Goal: Task Accomplishment & Management: Manage account settings

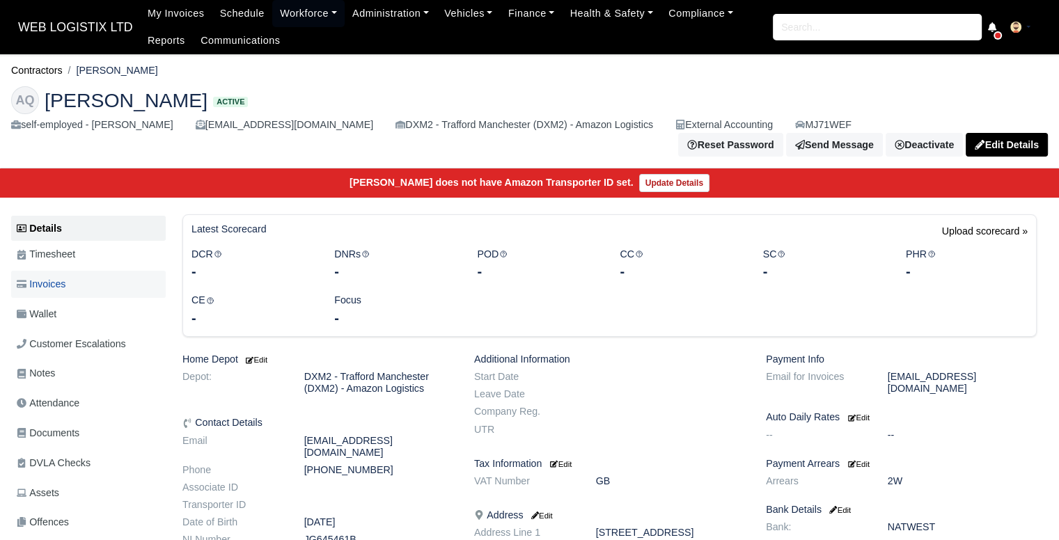
click at [107, 271] on link "Invoices" at bounding box center [88, 284] width 155 height 27
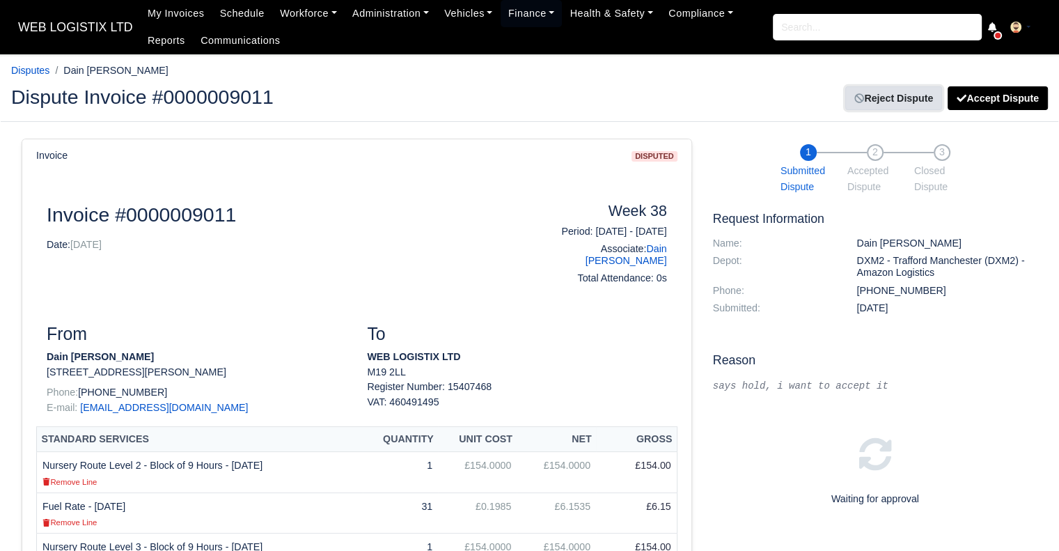
click at [906, 93] on link "Reject Dispute" at bounding box center [894, 98] width 97 height 24
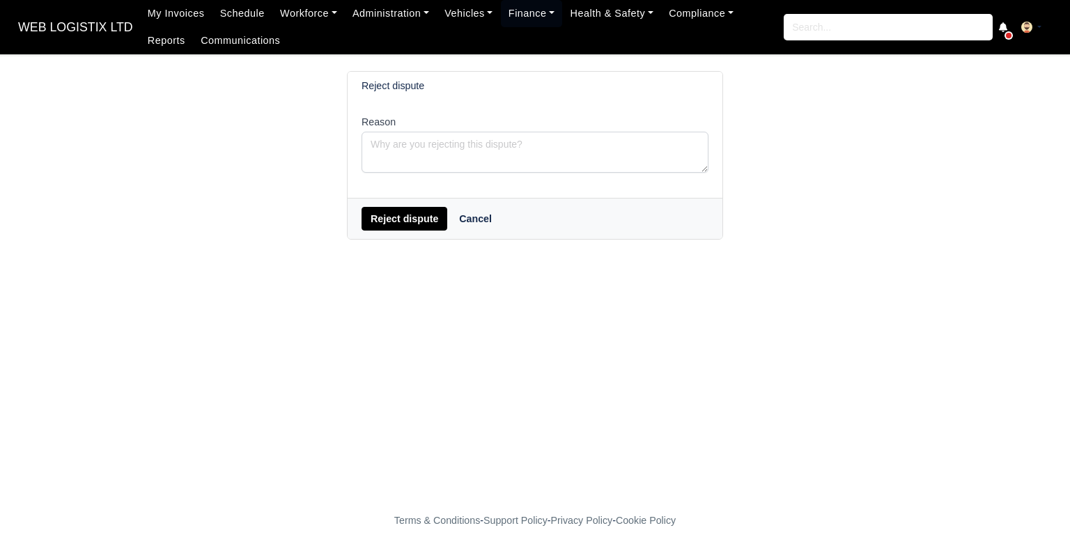
click at [417, 235] on div "Reject dispute Cancel" at bounding box center [535, 218] width 375 height 41
click at [415, 231] on button "Reject dispute" at bounding box center [404, 219] width 86 height 24
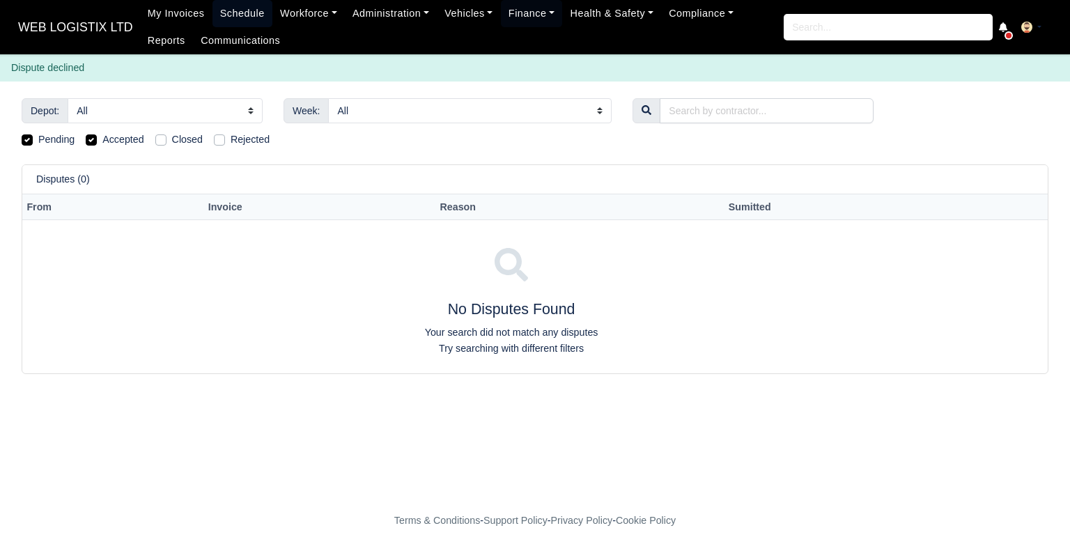
click at [215, 9] on link "Schedule" at bounding box center [242, 13] width 60 height 27
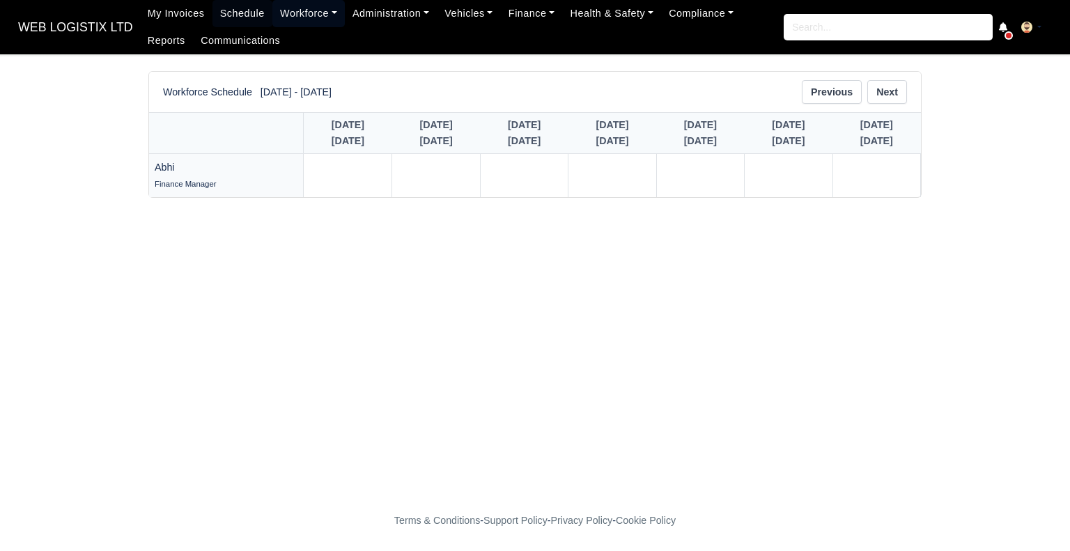
click at [290, 8] on link "Workforce" at bounding box center [308, 13] width 72 height 27
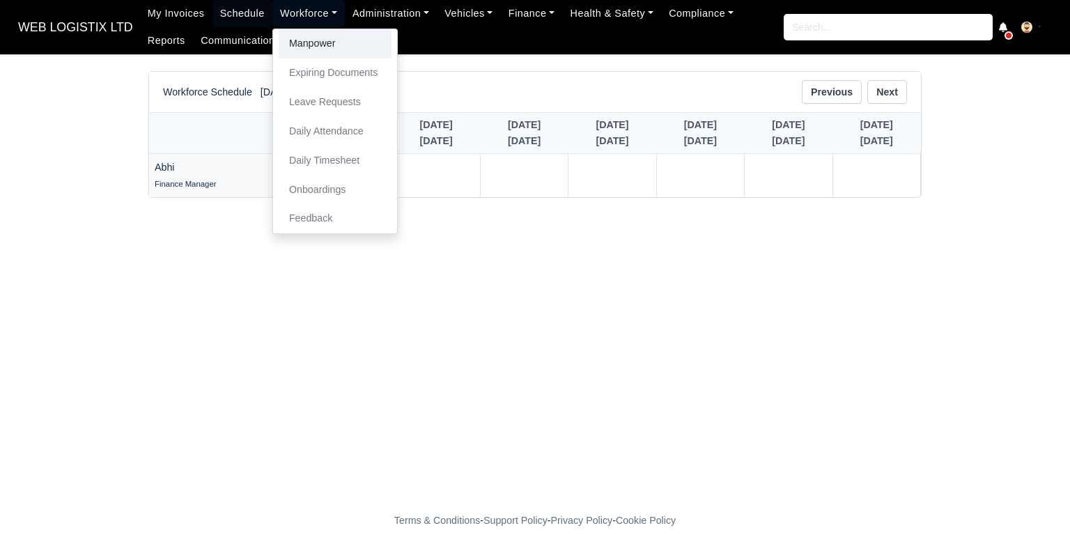
click at [294, 38] on link "Manpower" at bounding box center [335, 43] width 113 height 29
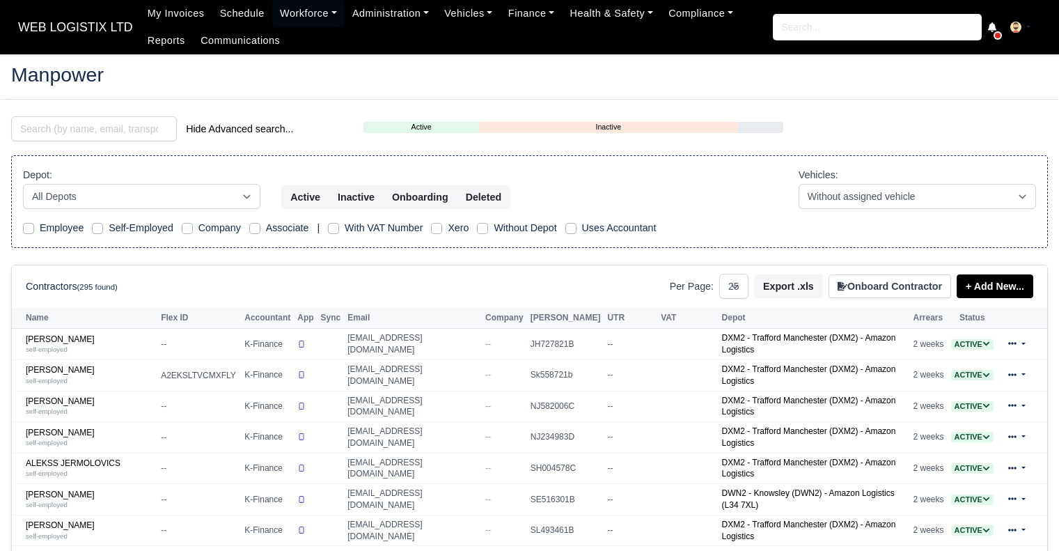
select select "25"
click at [150, 132] on input "search" at bounding box center [94, 128] width 166 height 25
type input "dain"
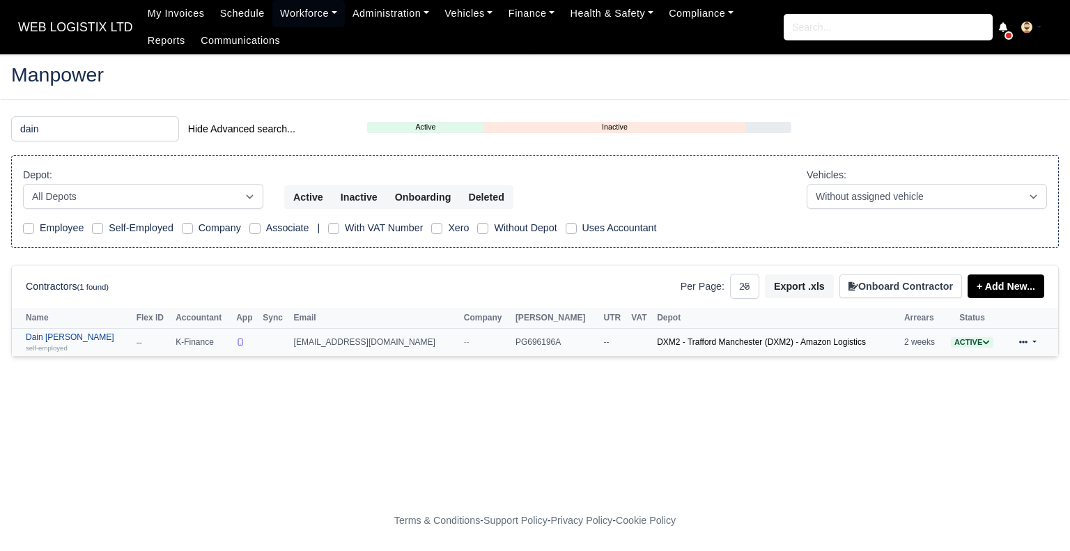
click at [46, 341] on link "Dain Keith Wareing self-employed" at bounding box center [78, 342] width 104 height 20
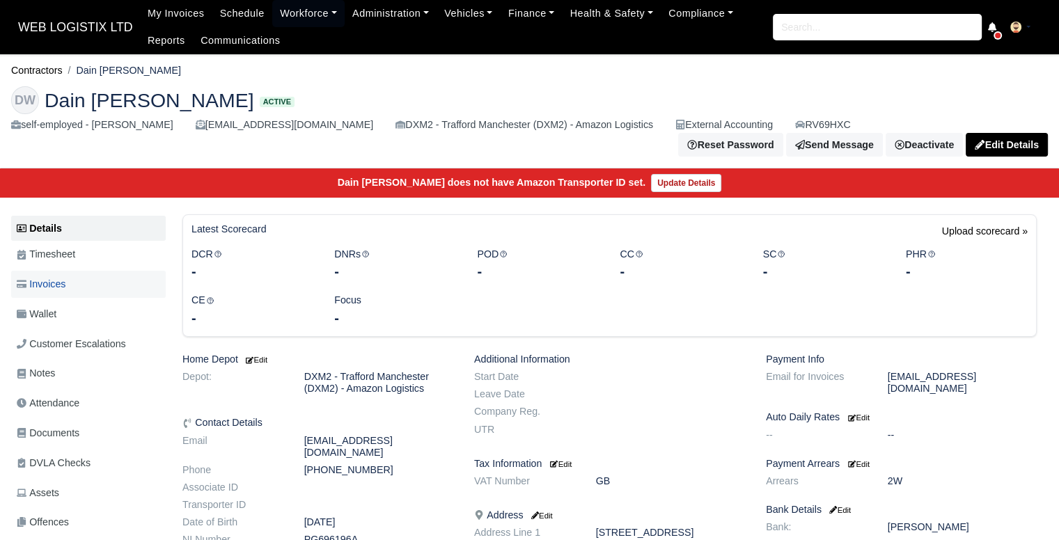
click at [78, 282] on link "Invoices" at bounding box center [88, 284] width 155 height 27
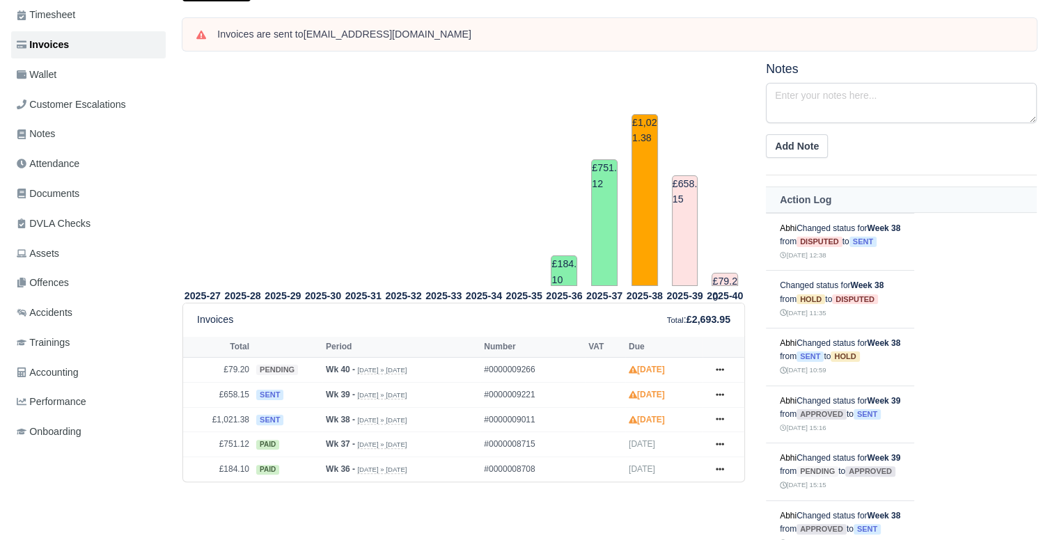
scroll to position [265, 0]
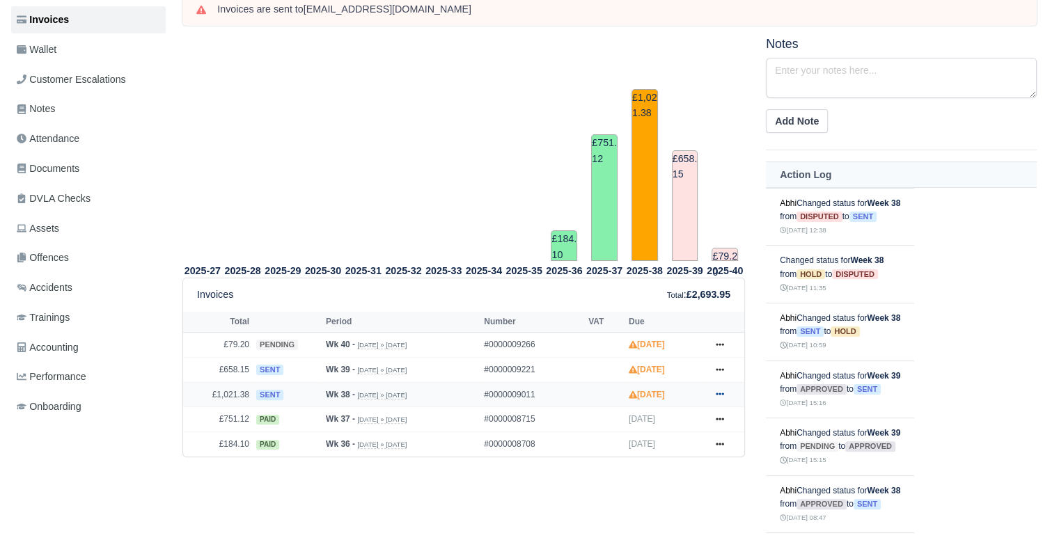
click at [720, 387] on link at bounding box center [720, 395] width 21 height 17
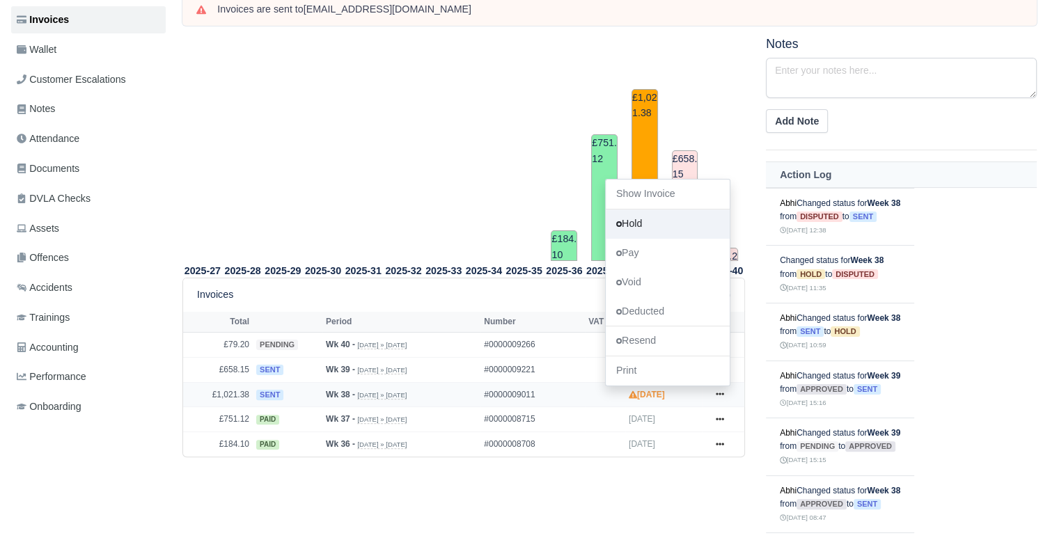
click at [653, 215] on link "Hold" at bounding box center [668, 224] width 124 height 29
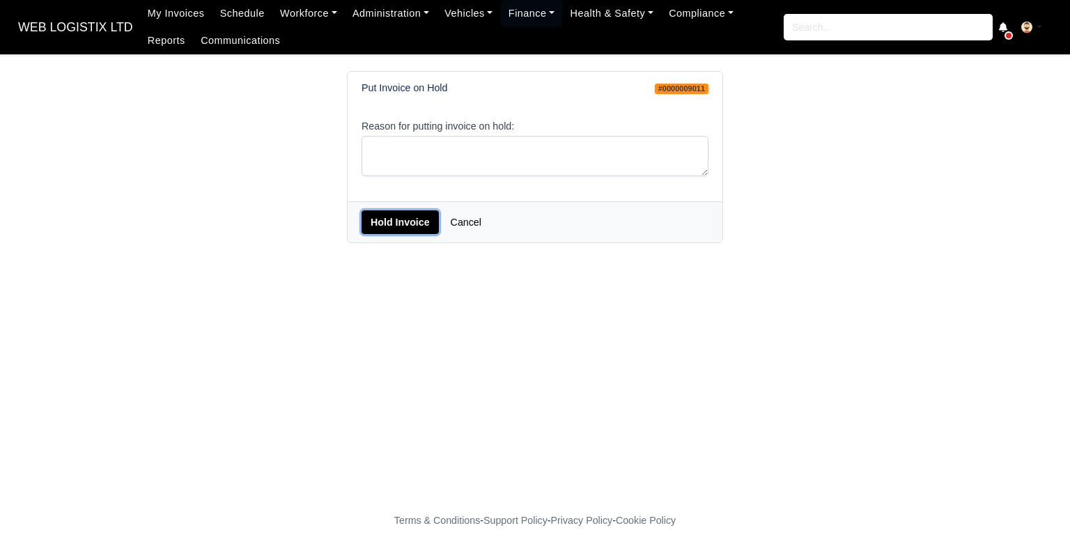
click at [396, 217] on button "Hold Invoice" at bounding box center [399, 222] width 77 height 24
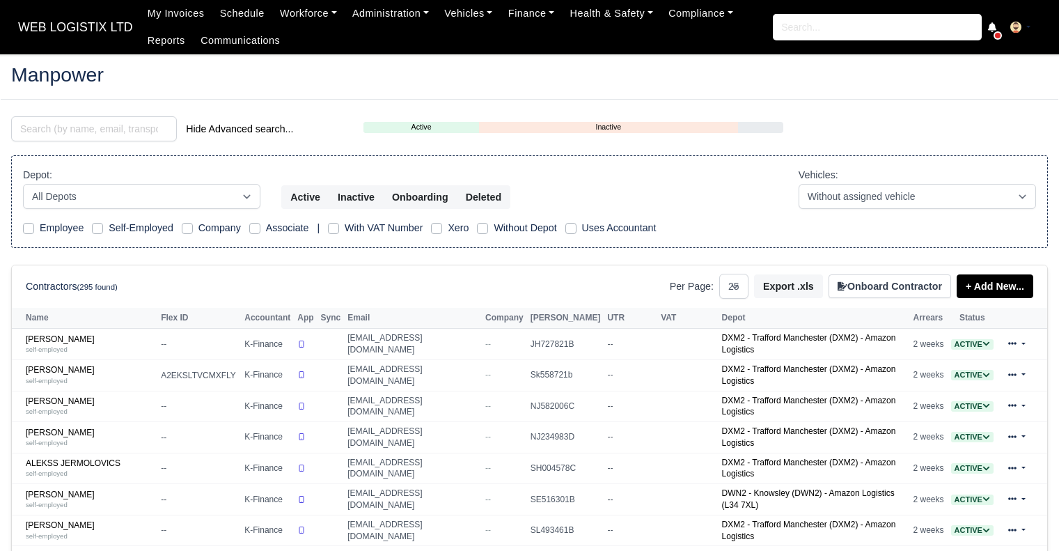
select select "25"
click at [127, 127] on input "search" at bounding box center [94, 128] width 166 height 25
type input "dain"
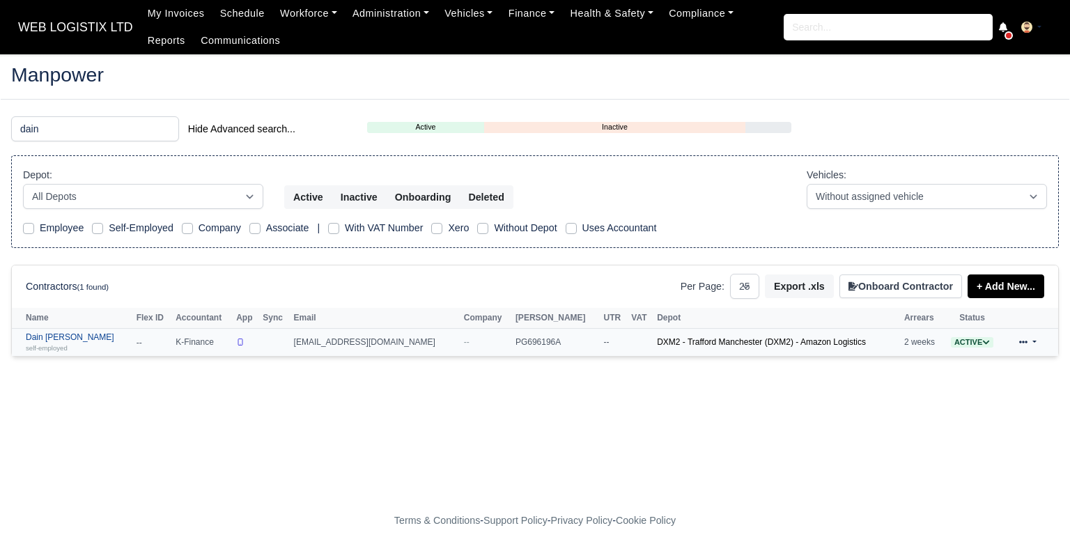
click at [56, 339] on link "Dain Keith Wareing self-employed" at bounding box center [78, 342] width 104 height 20
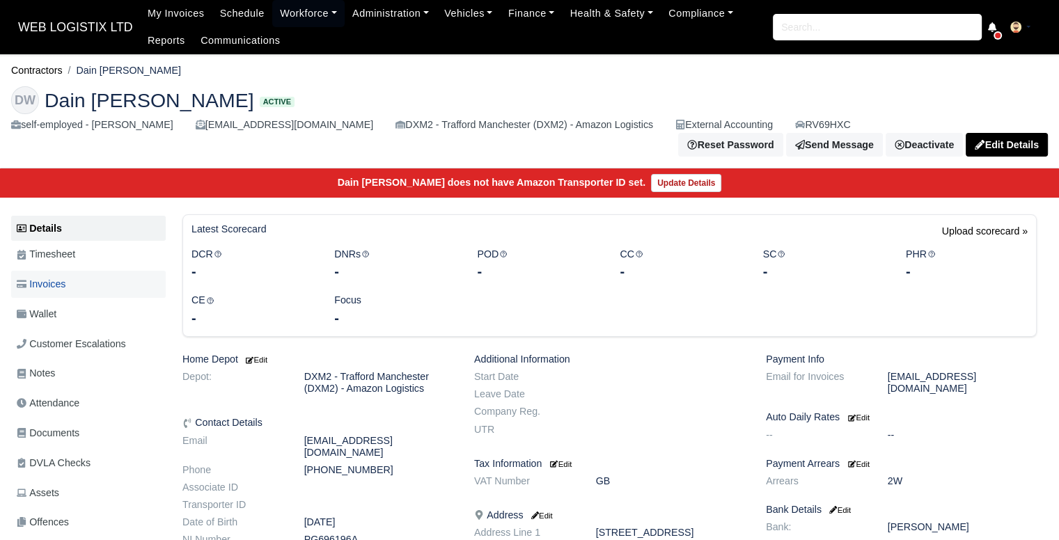
click at [91, 279] on link "Invoices" at bounding box center [88, 284] width 155 height 27
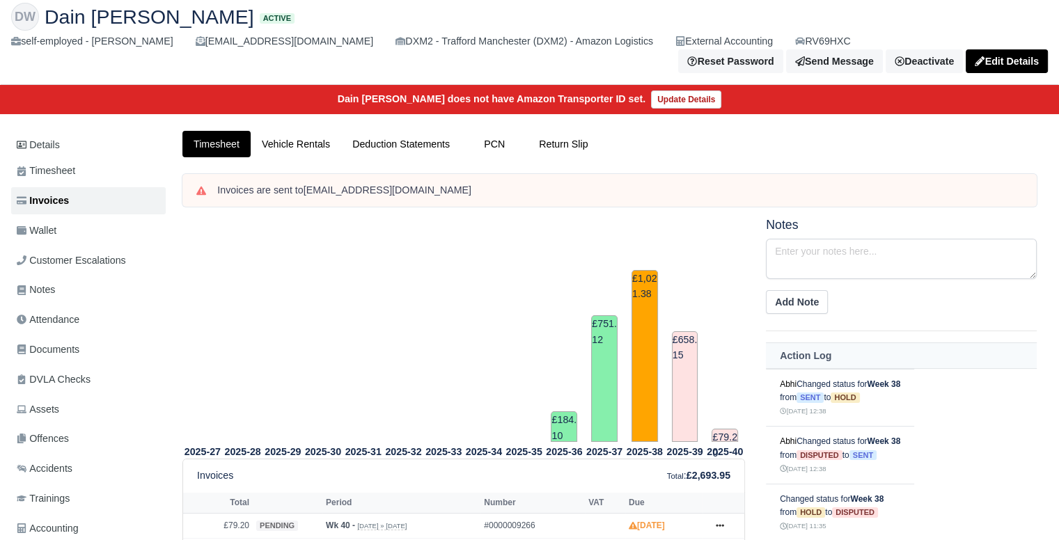
scroll to position [61, 0]
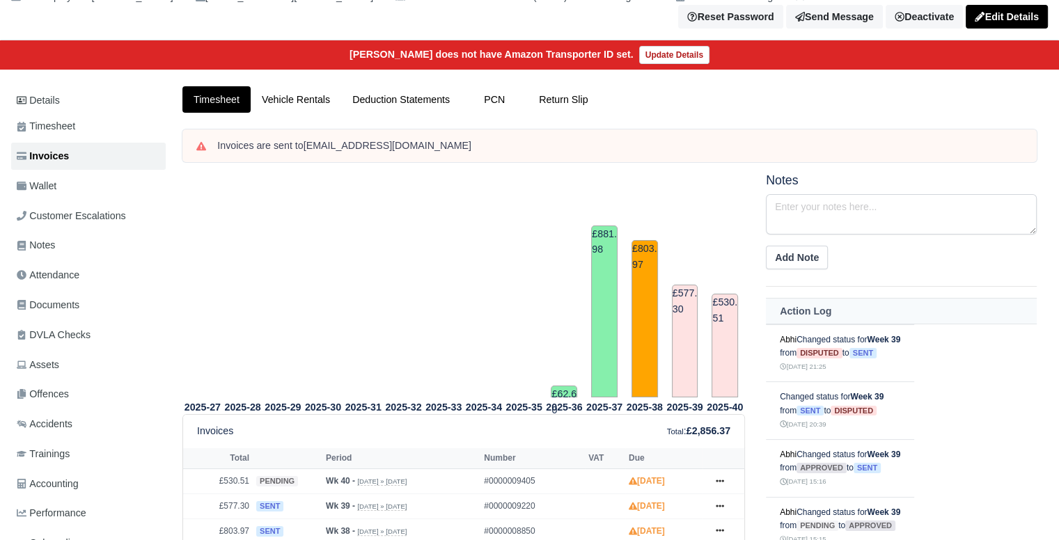
scroll to position [130, 0]
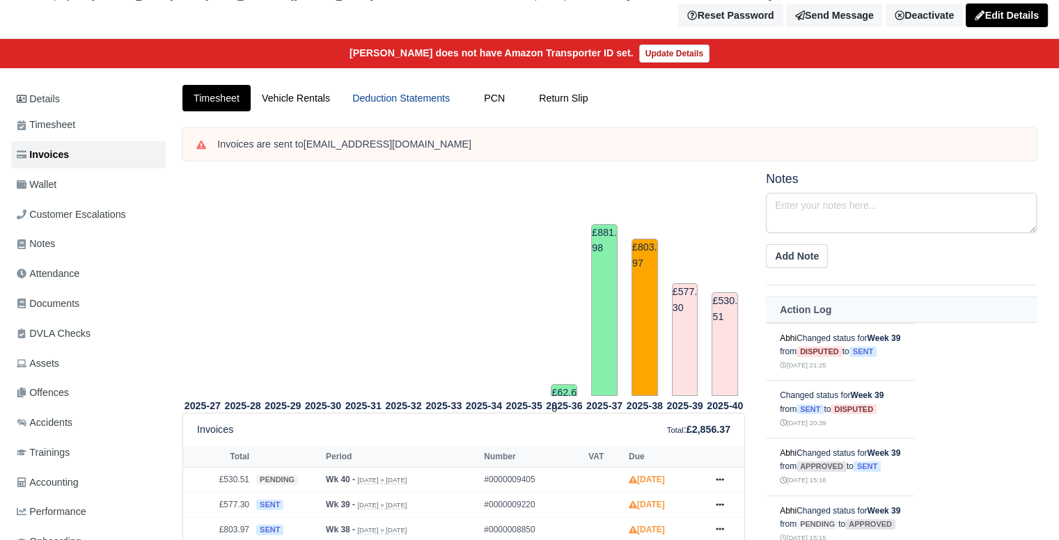
click at [442, 95] on link "Deduction Statements" at bounding box center [401, 98] width 120 height 27
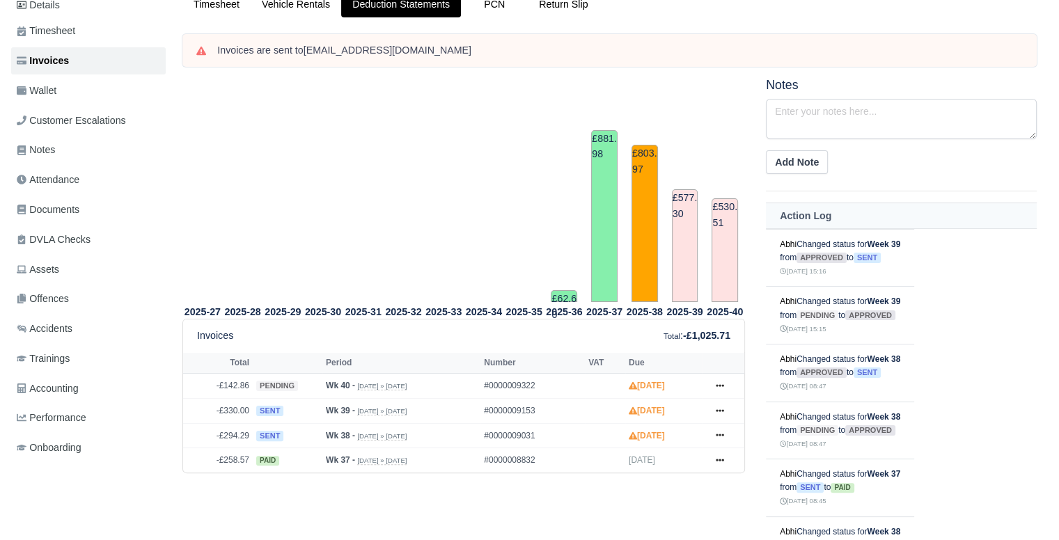
scroll to position [245, 0]
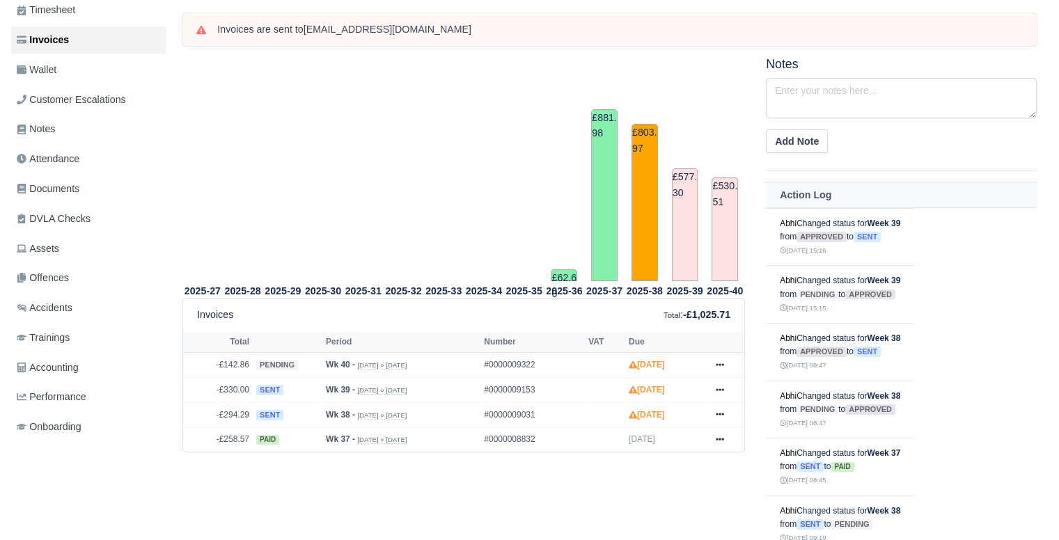
click at [1059, 201] on html "WEB LOGISTIX LTD My Invoices Schedule Workforce Manpower Expiring Documents Lea…" at bounding box center [529, 26] width 1059 height 540
click at [719, 385] on icon at bounding box center [720, 389] width 8 height 8
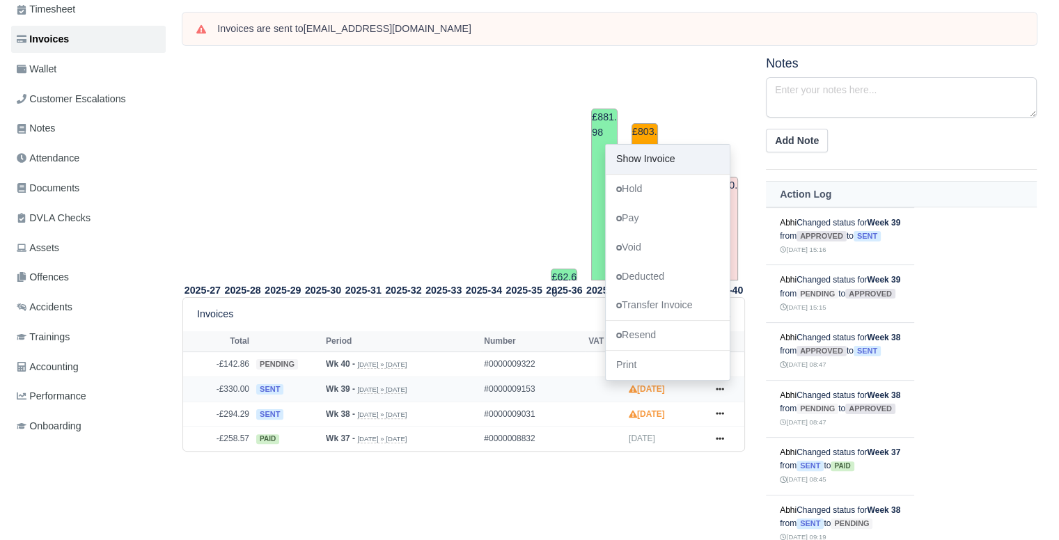
click at [674, 153] on link "Show Invoice" at bounding box center [668, 159] width 124 height 29
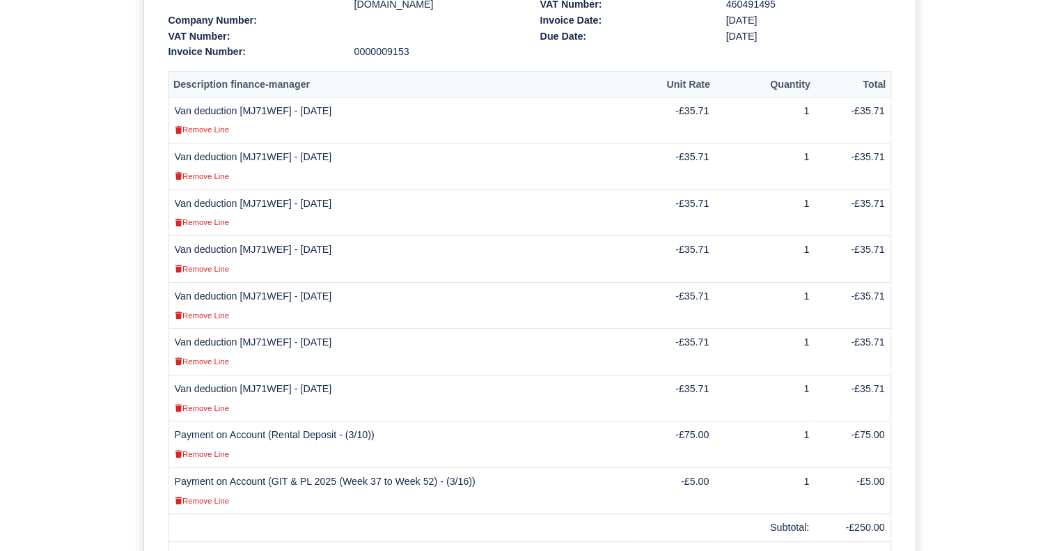
scroll to position [402, 0]
